Goal: Information Seeking & Learning: Learn about a topic

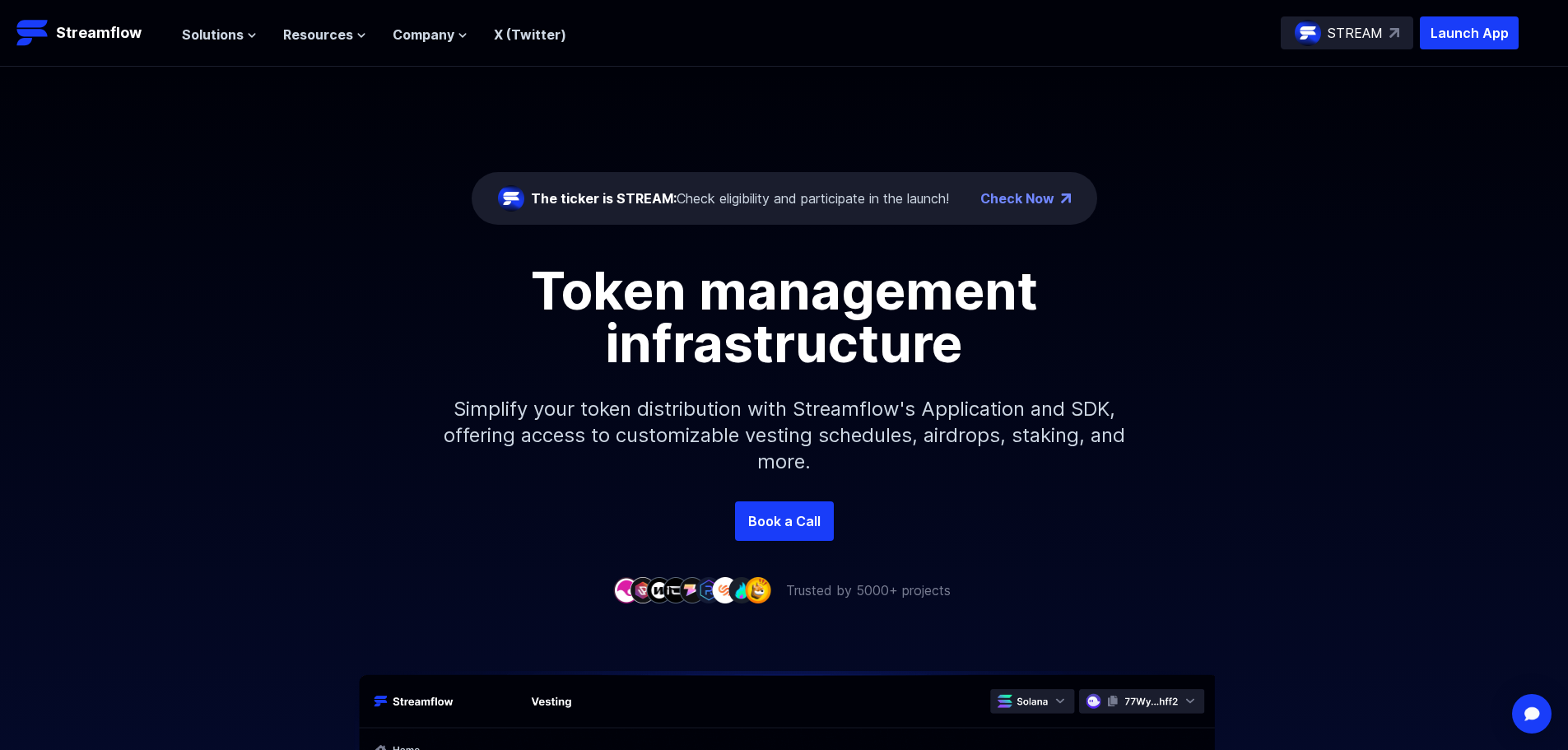
click at [802, 207] on div "The ticker is STREAM: Check eligibility and participate in the launch!" at bounding box center [740, 199] width 418 height 20
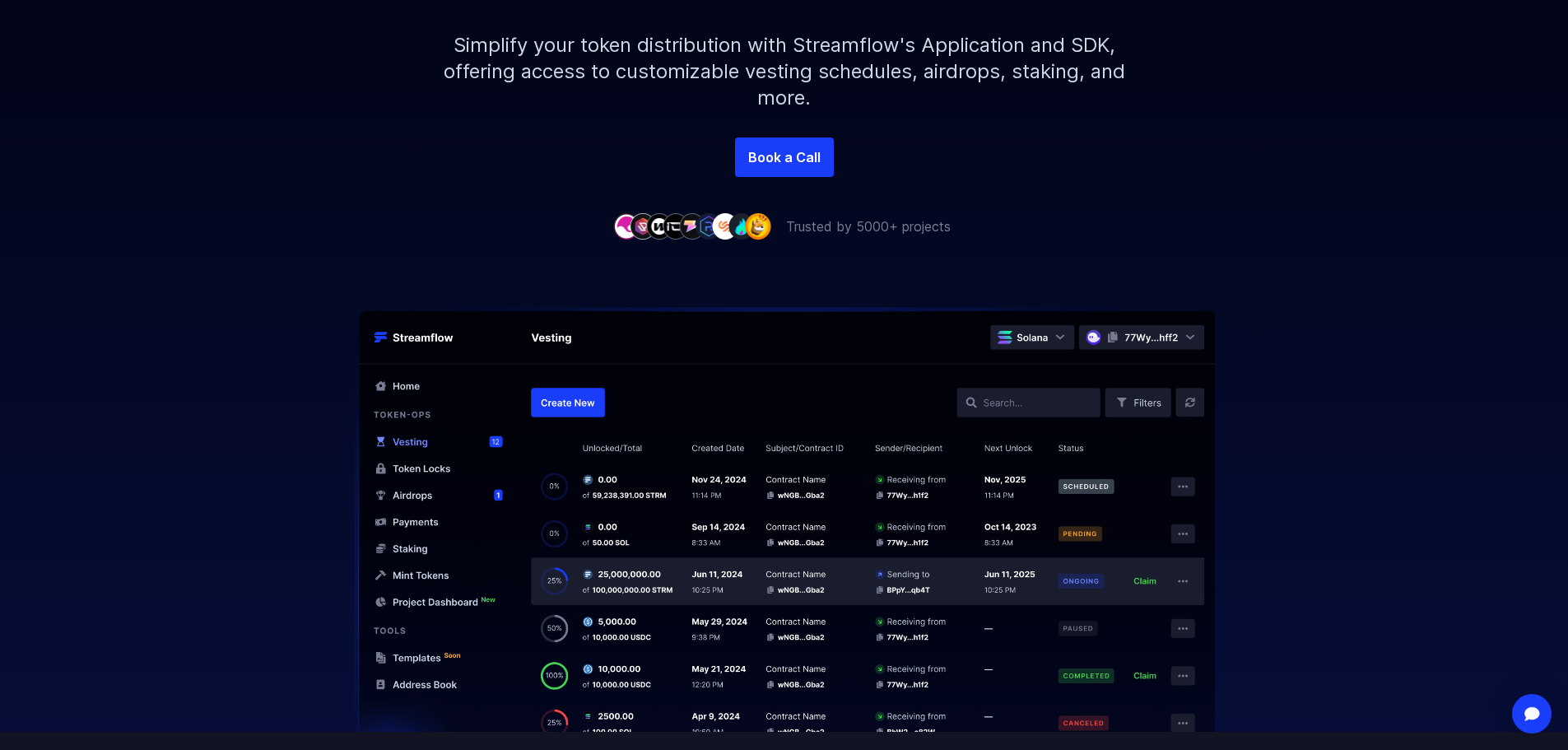
scroll to position [82, 0]
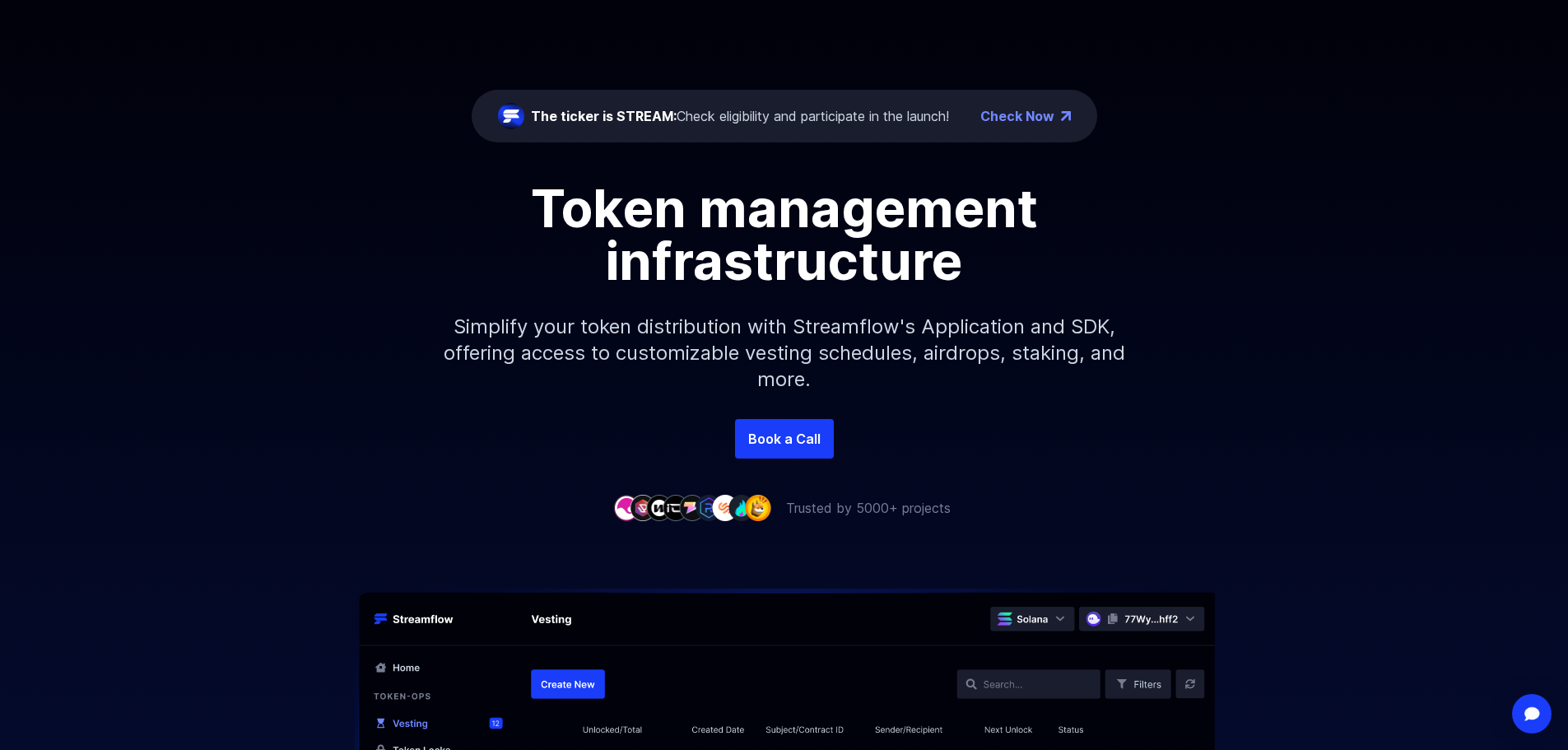
click at [661, 119] on span "The ticker is STREAM:" at bounding box center [604, 116] width 146 height 16
click at [703, 111] on div "The ticker is STREAM: Check eligibility and participate in the launch!" at bounding box center [740, 116] width 418 height 20
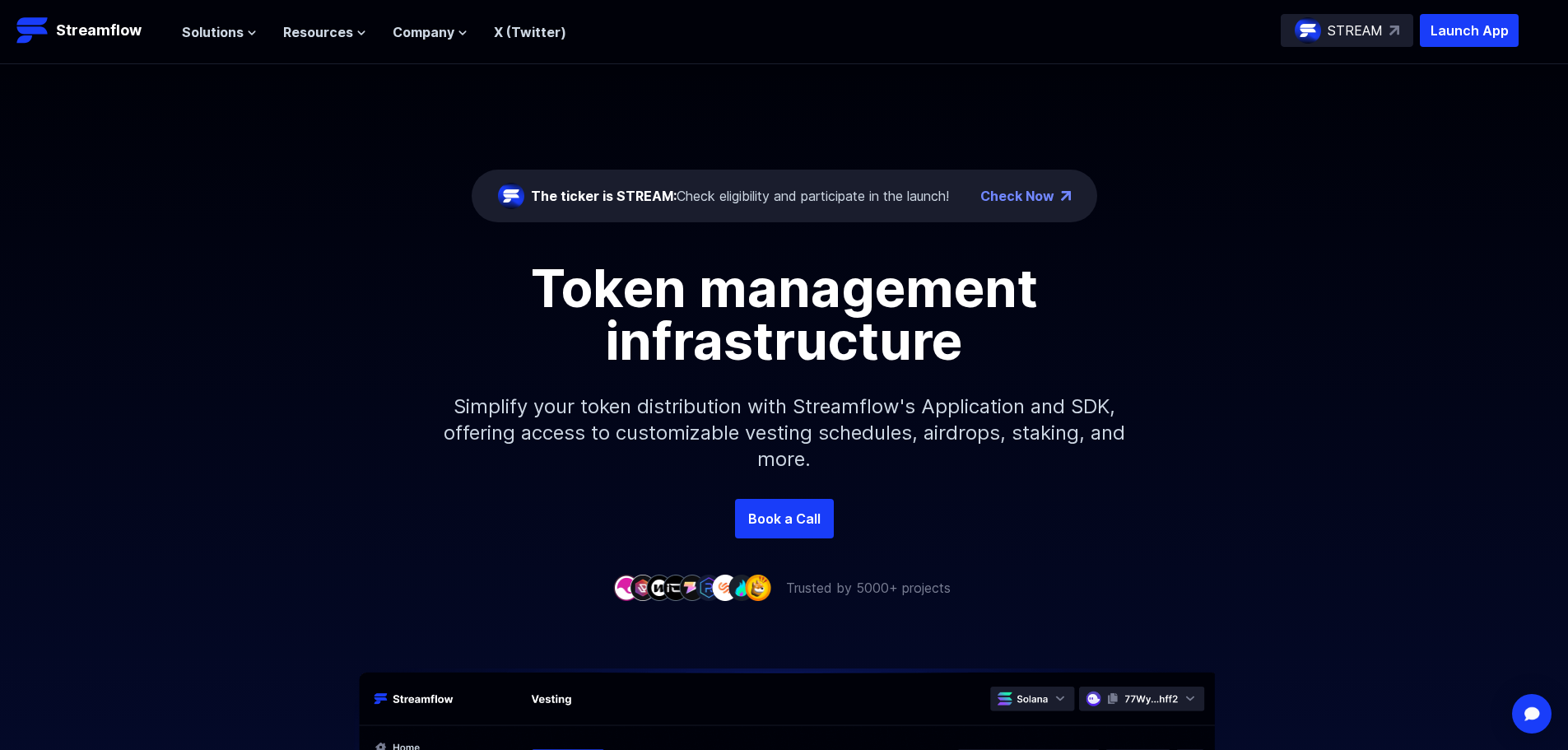
scroll to position [0, 0]
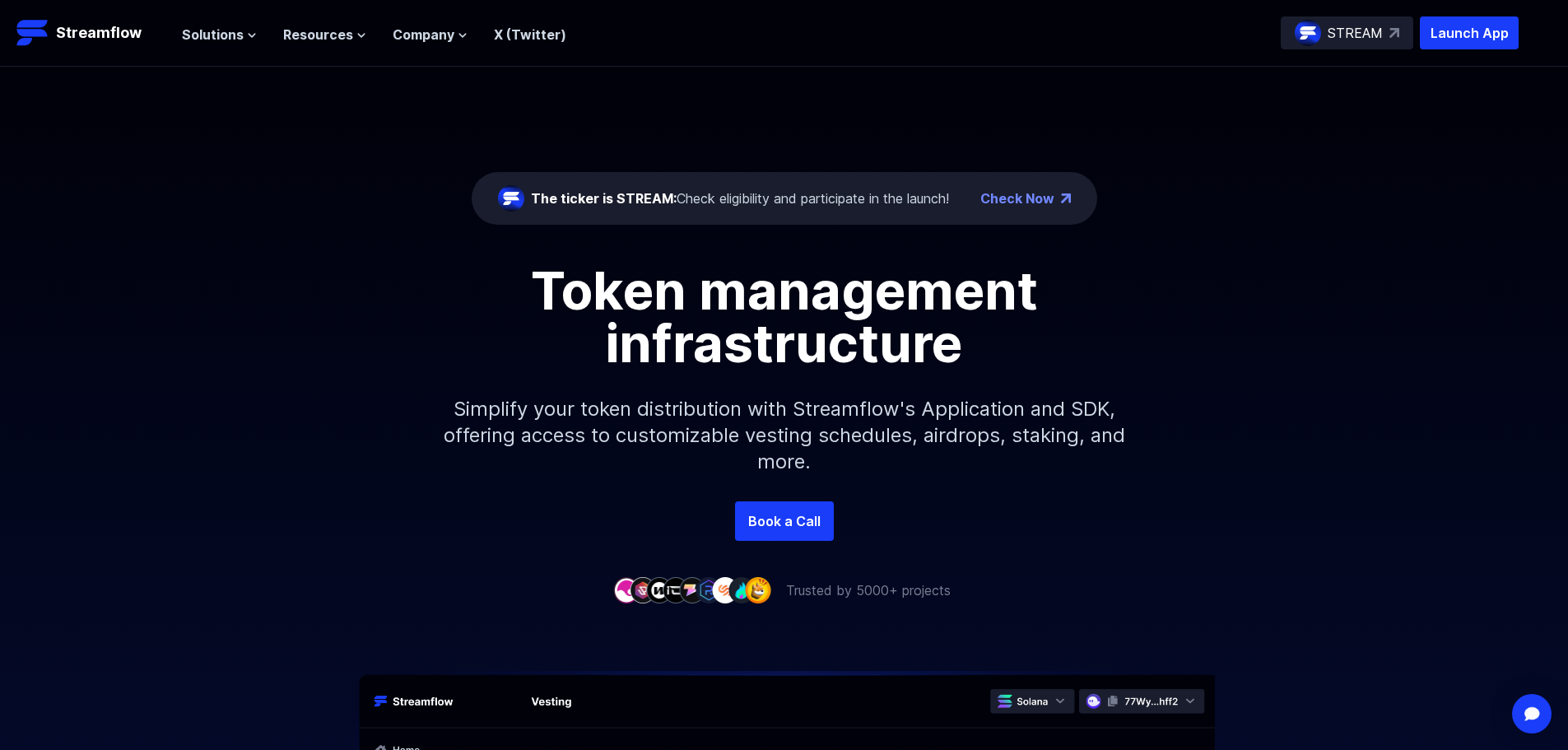
click at [739, 199] on div "The ticker is STREAM: Check eligibility and participate in the launch!" at bounding box center [740, 199] width 418 height 20
click at [801, 204] on div "The ticker is STREAM: Check eligibility and participate in the launch!" at bounding box center [723, 199] width 451 height 27
click at [817, 204] on div "The ticker is STREAM: Check eligibility and participate in the launch!" at bounding box center [740, 199] width 418 height 20
drag, startPoint x: 961, startPoint y: 192, endPoint x: 908, endPoint y: 205, distance: 54.6
click at [917, 209] on div "The ticker is STREAM: Check eligibility and participate in the launch!" at bounding box center [723, 199] width 451 height 27
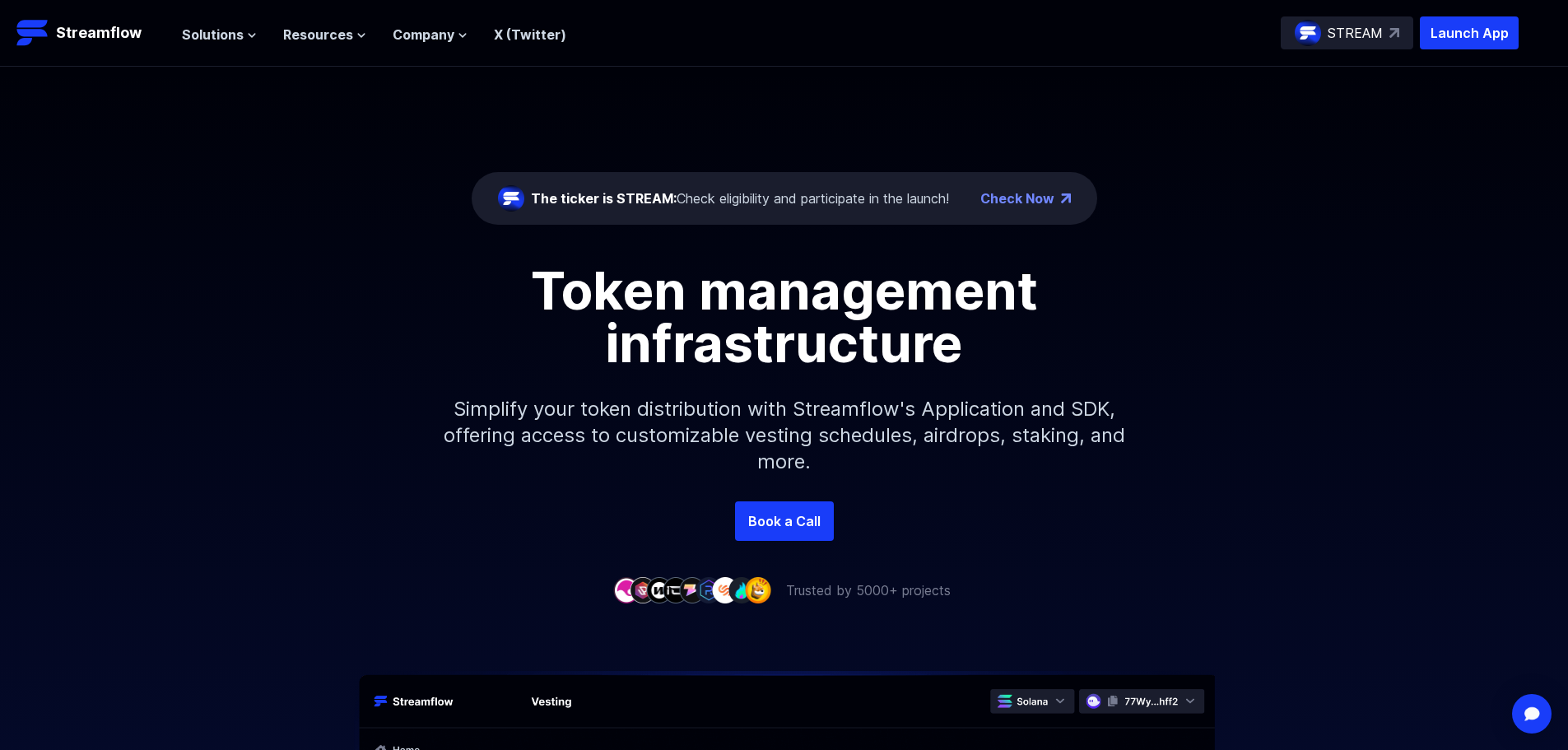
click at [1029, 199] on link "Check Now" at bounding box center [1017, 199] width 74 height 20
